Goal: Use online tool/utility

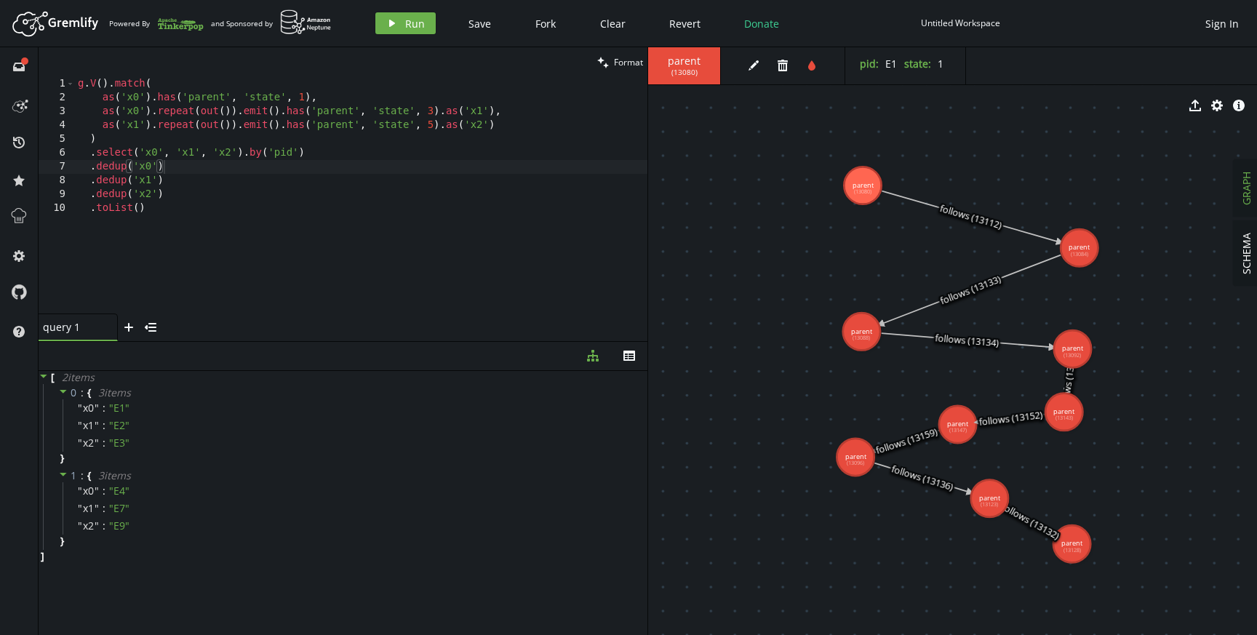
scroll to position [1, 17]
drag, startPoint x: 242, startPoint y: 154, endPoint x: 317, endPoint y: 153, distance: 74.2
click at [317, 154] on div "g . V ( ) . match ( as ( 'x0' ) . has ( 'parent' , 'state' , 1 ) , as ( 'x0' ) …" at bounding box center [361, 209] width 573 height 264
type textarea ".select('x0', 'x1', 'x2')"
click at [394, 25] on icon "play" at bounding box center [392, 23] width 12 height 12
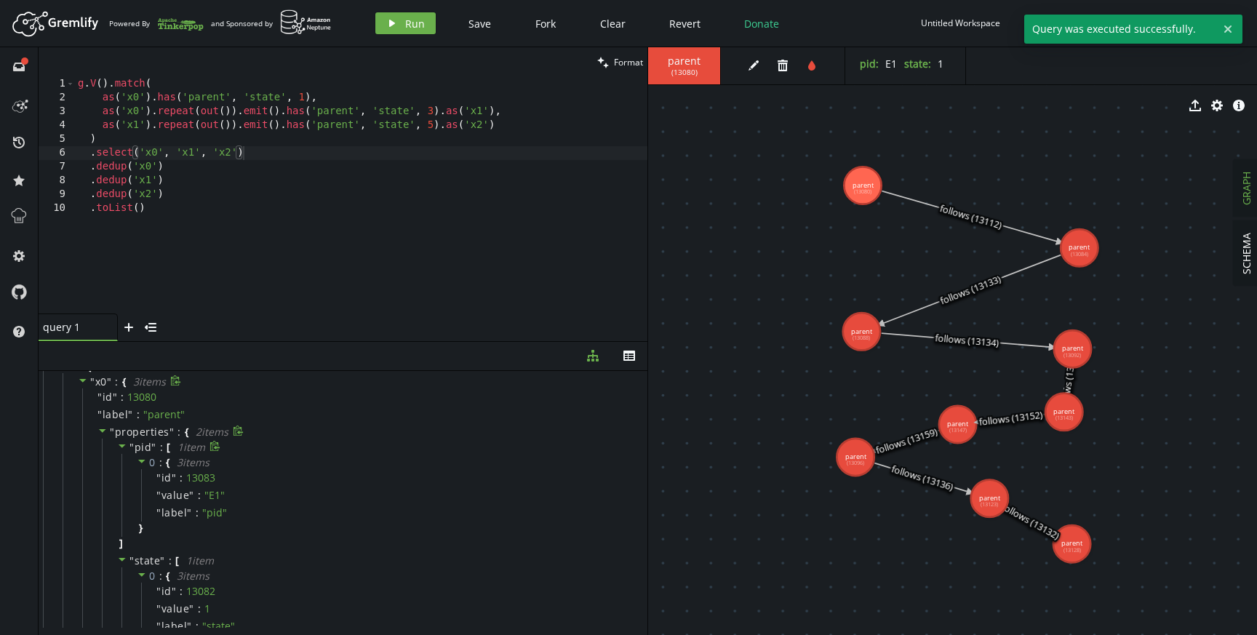
scroll to position [28, 0]
click at [105, 427] on icon at bounding box center [102, 429] width 7 height 4
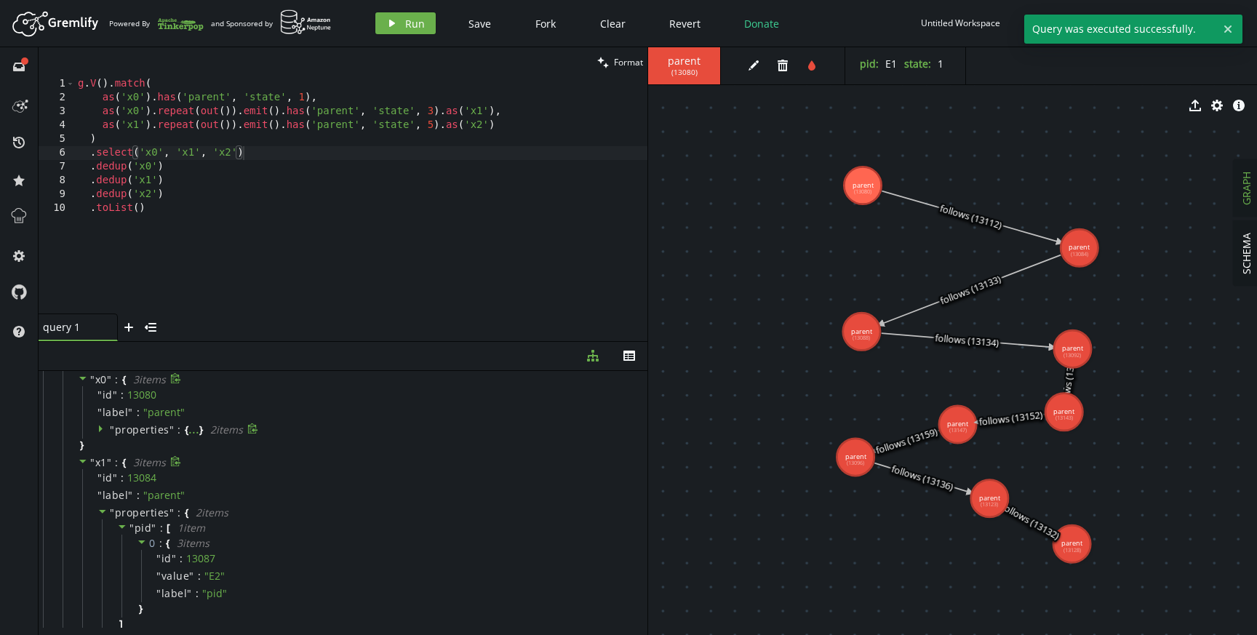
click at [82, 464] on icon at bounding box center [83, 461] width 10 height 10
click at [85, 477] on icon at bounding box center [83, 479] width 10 height 10
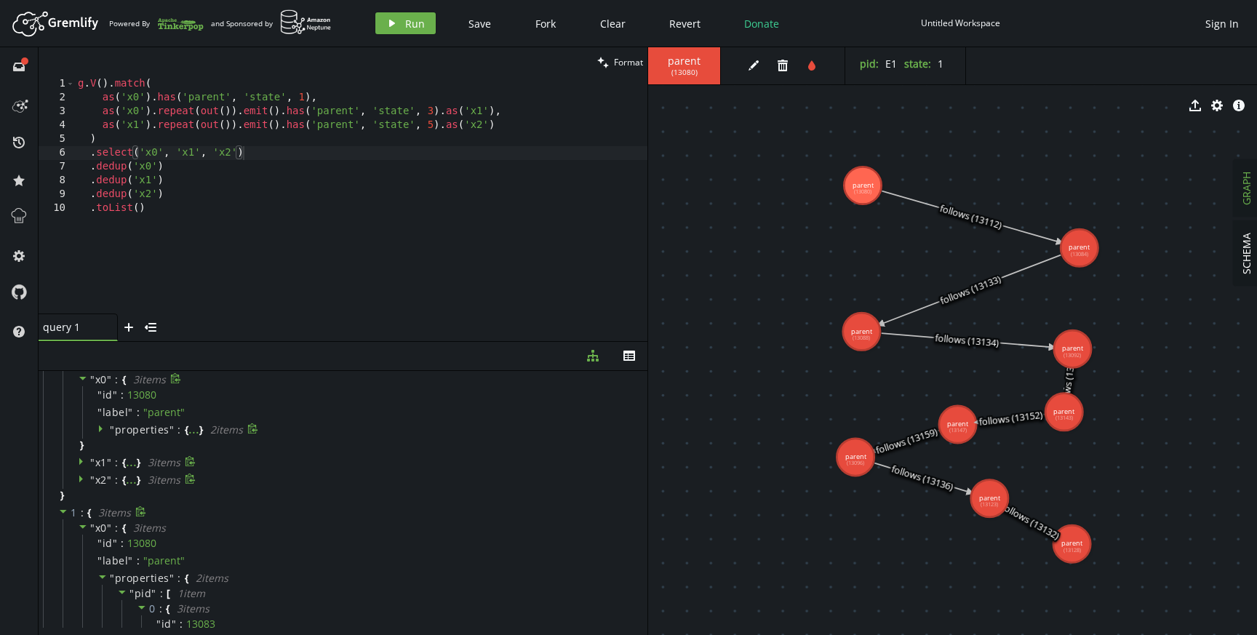
click at [63, 510] on icon at bounding box center [63, 512] width 7 height 4
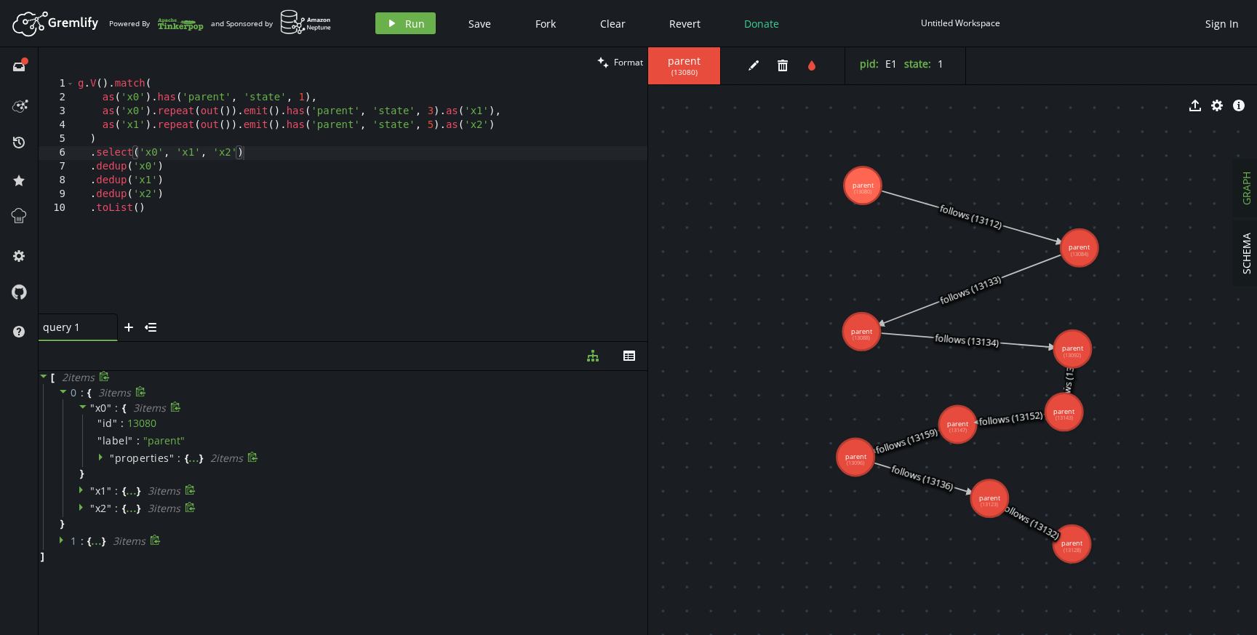
click at [63, 539] on icon at bounding box center [63, 540] width 10 height 10
click at [82, 557] on icon at bounding box center [83, 555] width 10 height 10
click at [82, 572] on icon at bounding box center [82, 573] width 7 height 4
click at [82, 592] on icon at bounding box center [83, 590] width 10 height 10
click at [84, 408] on icon at bounding box center [83, 407] width 10 height 10
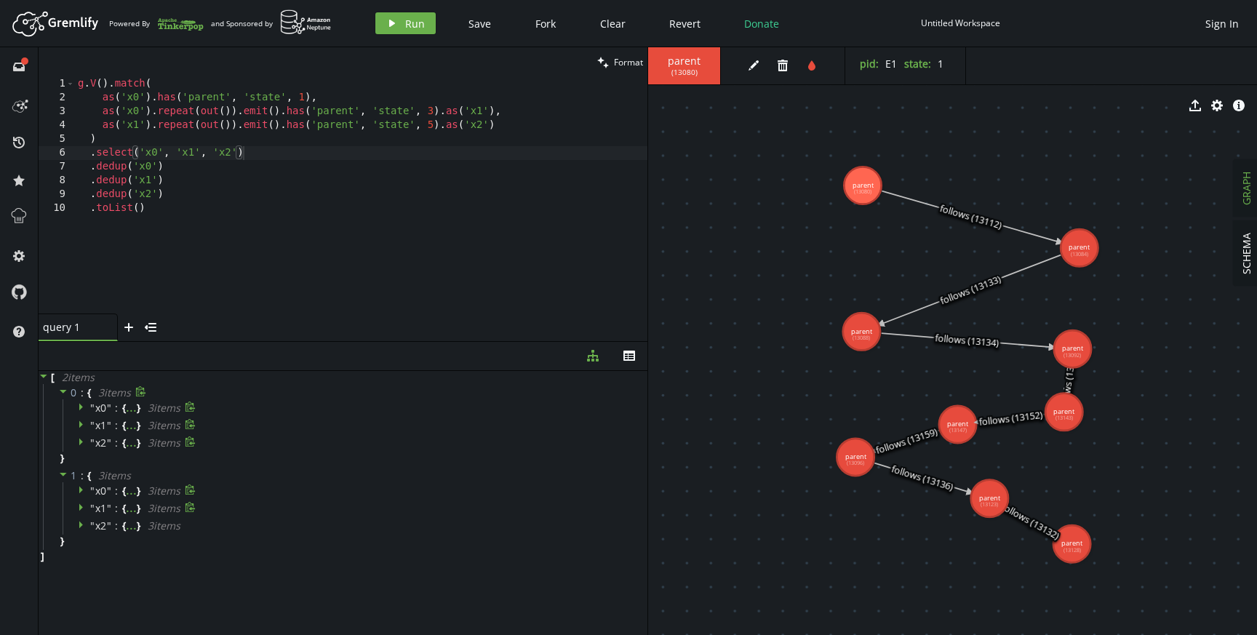
click at [82, 402] on icon at bounding box center [83, 407] width 10 height 10
click at [79, 492] on icon at bounding box center [81, 489] width 4 height 7
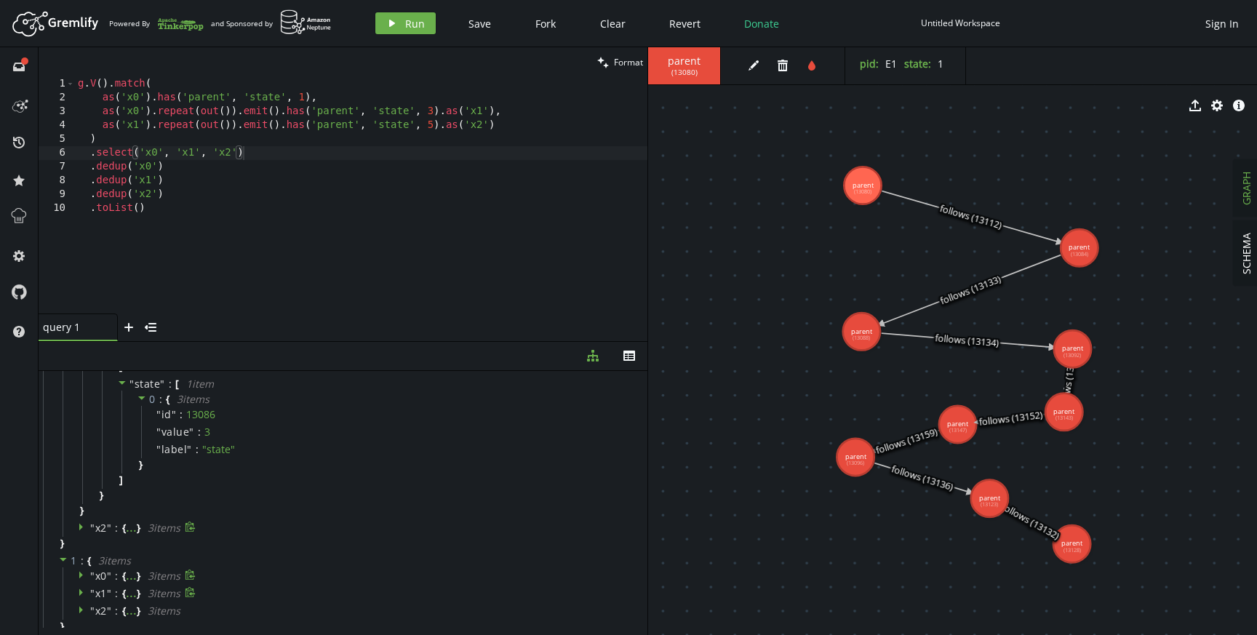
scroll to position [287, 0]
click at [79, 525] on icon at bounding box center [83, 526] width 10 height 10
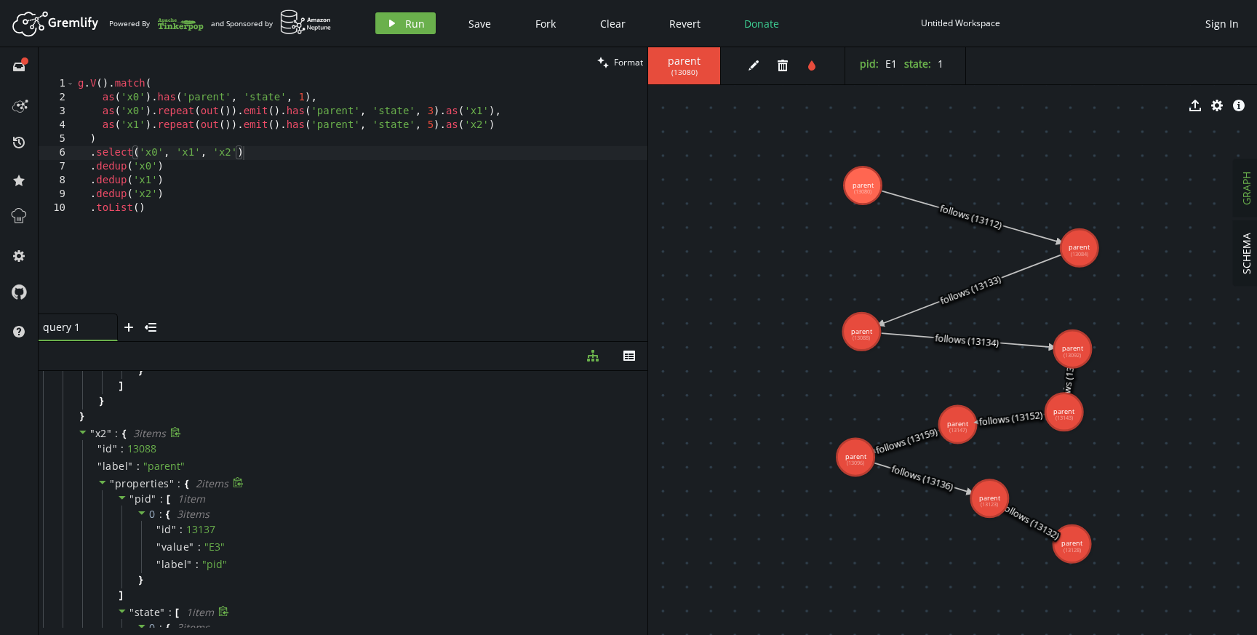
scroll to position [612, 0]
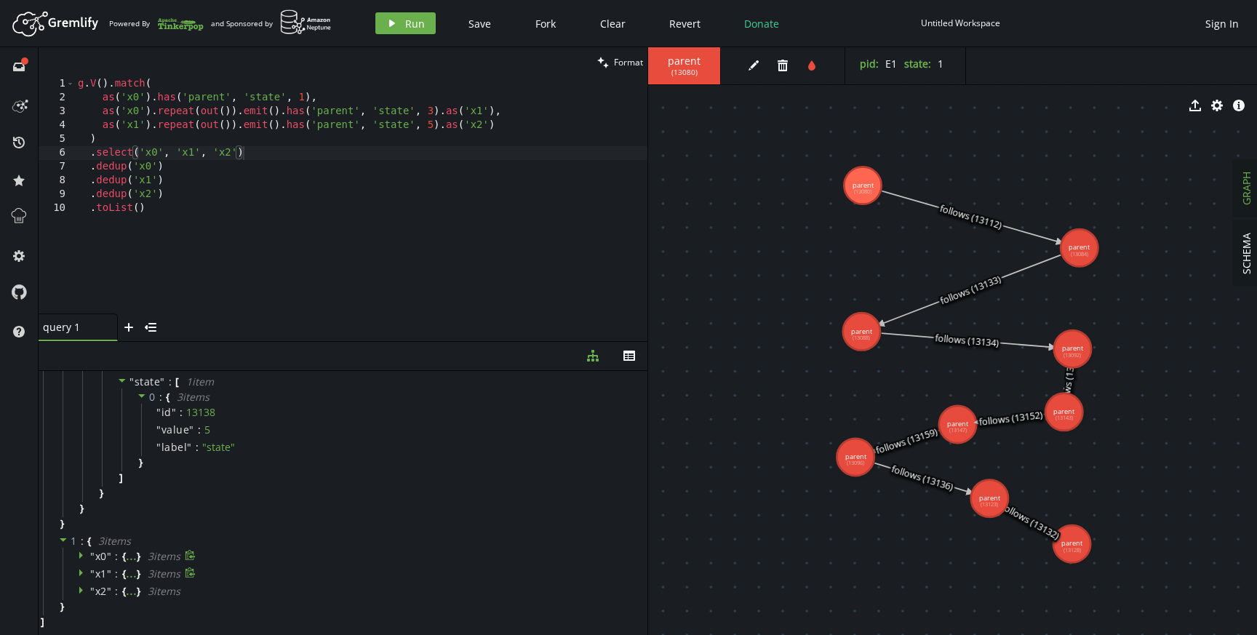
click at [82, 554] on icon at bounding box center [81, 555] width 4 height 7
